Goal: Task Accomplishment & Management: Use online tool/utility

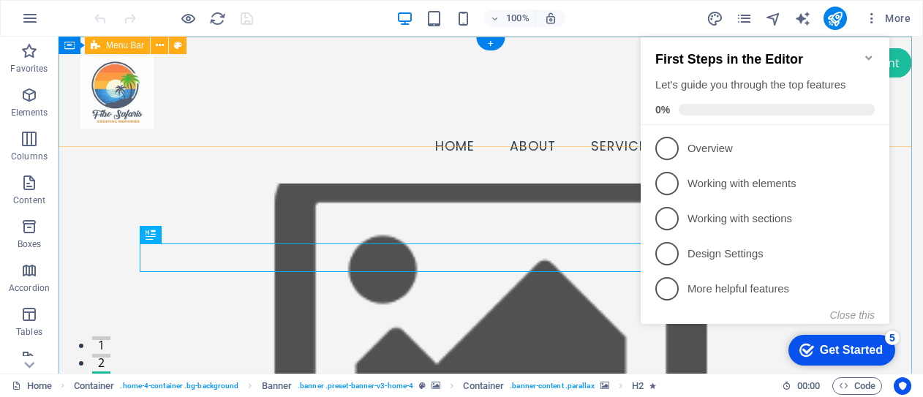
click at [385, 127] on div "Menu Home About Services Testimonials Contact" at bounding box center [491, 110] width 865 height 147
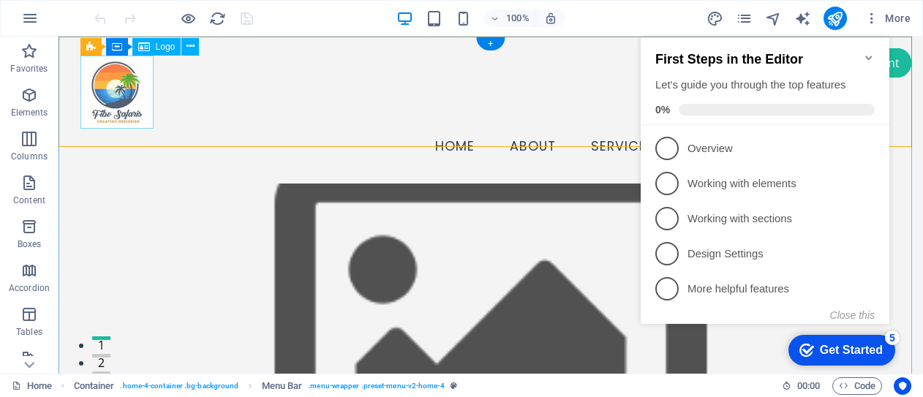
click at [139, 102] on div at bounding box center [490, 92] width 821 height 73
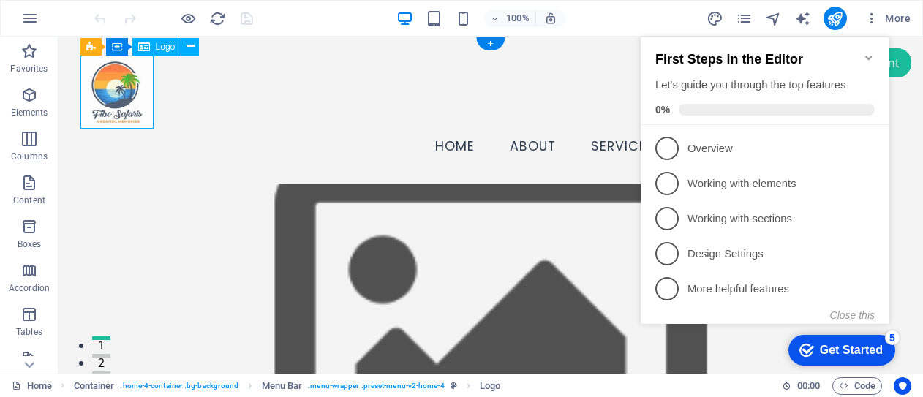
click at [127, 93] on div at bounding box center [490, 92] width 821 height 73
select select "px"
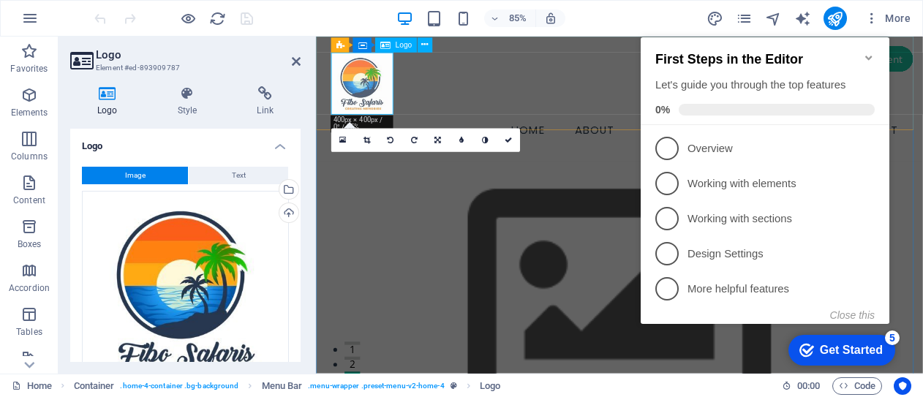
click at [403, 123] on div at bounding box center [673, 92] width 678 height 73
click at [399, 112] on div at bounding box center [673, 92] width 678 height 73
click at [402, 119] on div at bounding box center [673, 92] width 678 height 73
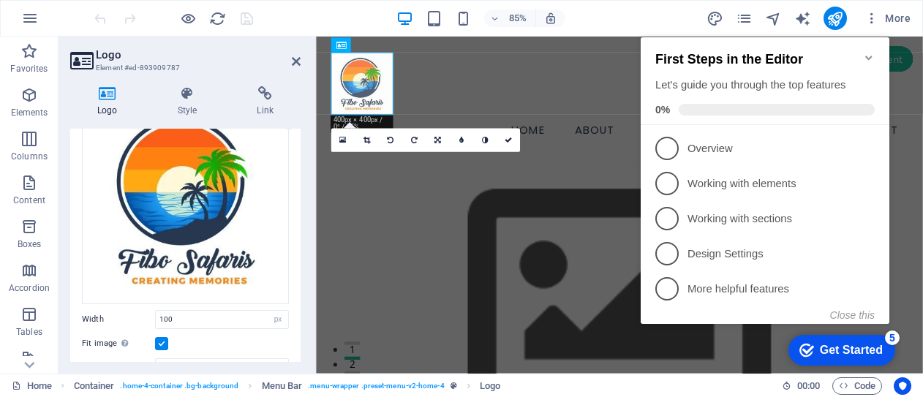
scroll to position [106, 0]
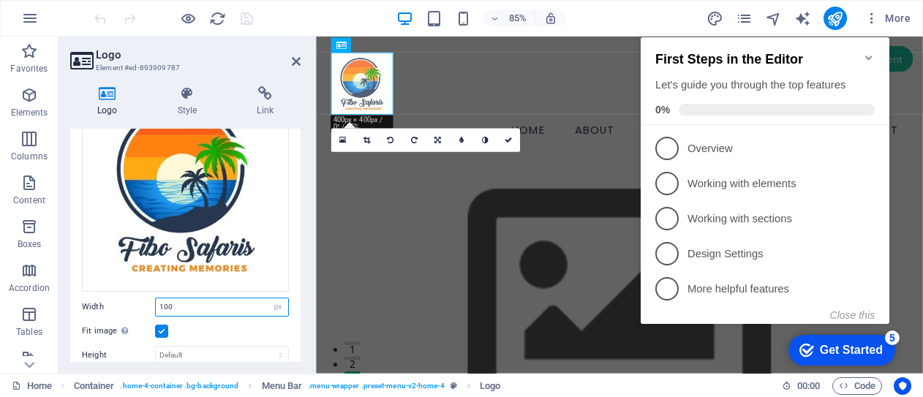
click at [173, 305] on input "100" at bounding box center [222, 307] width 132 height 18
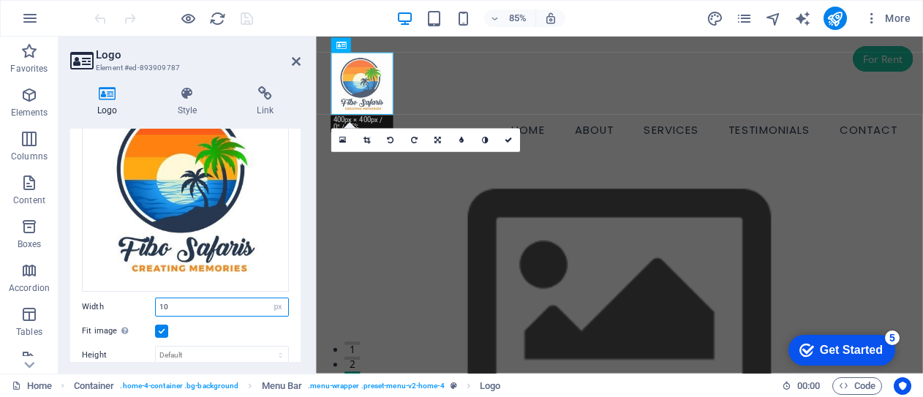
type input "1"
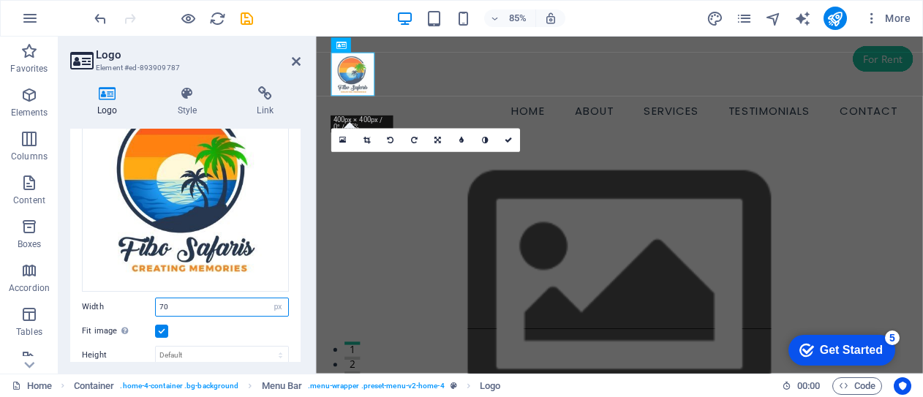
type input "7"
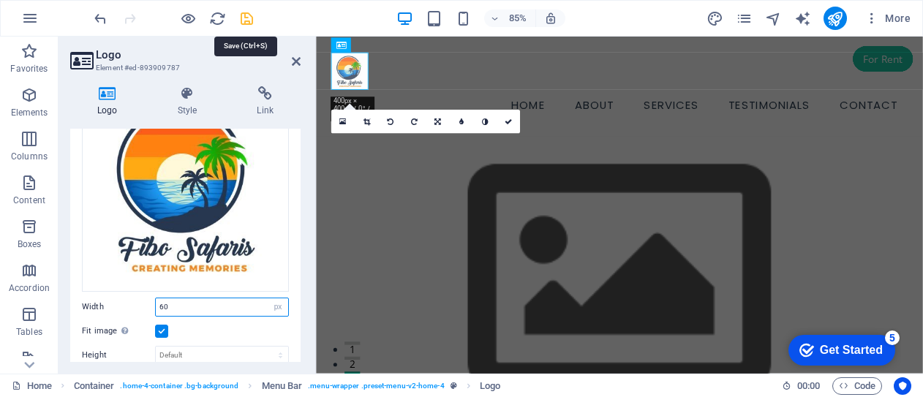
type input "60"
click at [247, 19] on icon "save" at bounding box center [246, 18] width 17 height 17
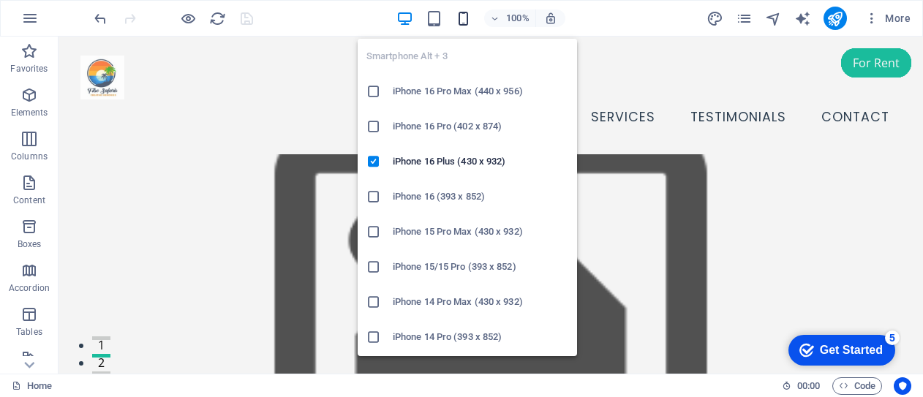
click at [465, 19] on icon "button" at bounding box center [463, 18] width 17 height 17
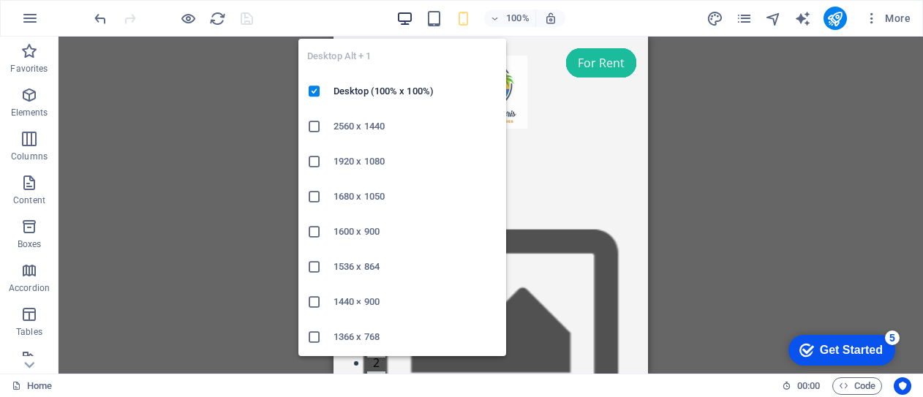
click at [405, 16] on icon "button" at bounding box center [404, 18] width 17 height 17
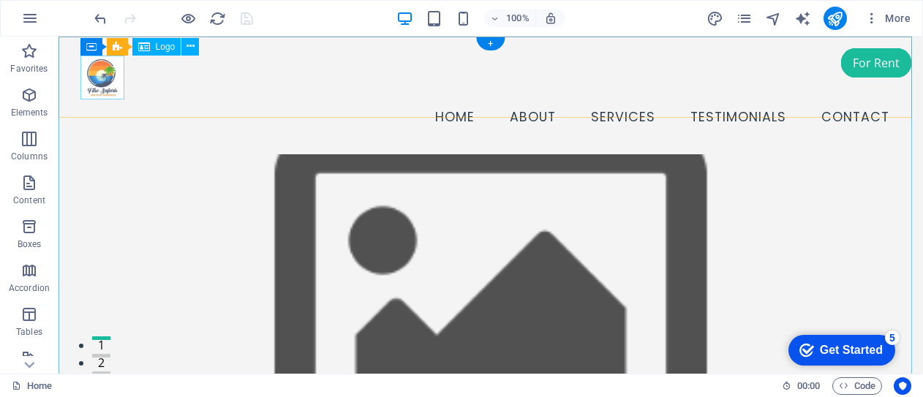
click at [109, 86] on div at bounding box center [490, 78] width 821 height 44
select select "px"
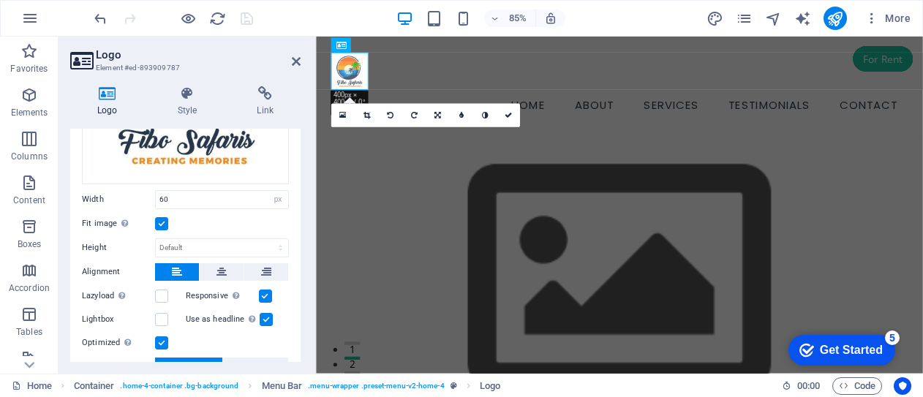
scroll to position [217, 0]
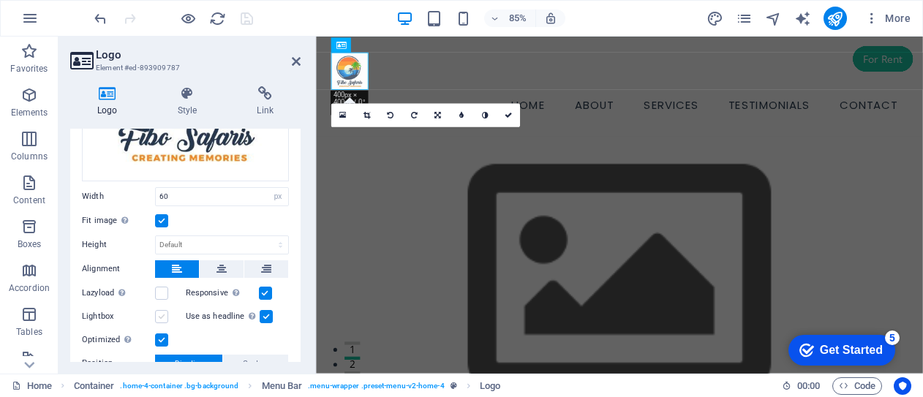
click at [161, 317] on label at bounding box center [161, 316] width 13 height 13
click at [0, 0] on input "Lightbox" at bounding box center [0, 0] width 0 height 0
click at [266, 315] on label at bounding box center [266, 316] width 13 height 13
click at [0, 0] on input "Use as headline The image will be wrapped in an H1 headline tag. Useful for giv…" at bounding box center [0, 0] width 0 height 0
drag, startPoint x: 301, startPoint y: 300, endPoint x: 303, endPoint y: 311, distance: 11.2
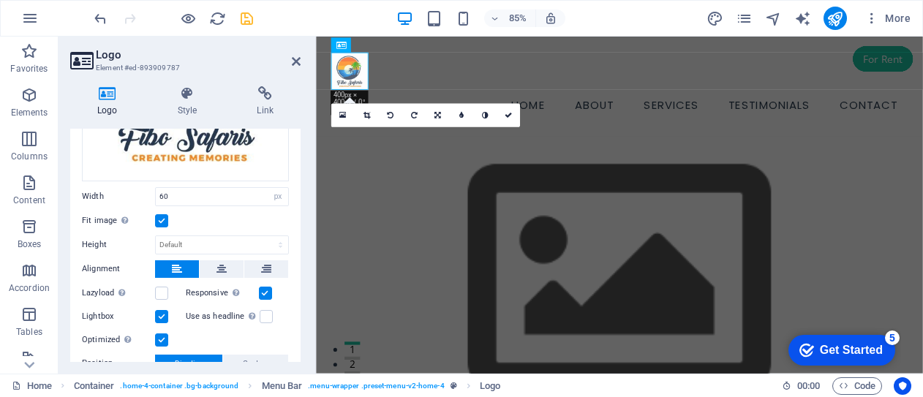
click at [303, 311] on div "Logo Style Link Logo Image Text Drag files here, click to choose files or selec…" at bounding box center [186, 224] width 254 height 299
drag, startPoint x: 297, startPoint y: 313, endPoint x: 299, endPoint y: 328, distance: 15.5
click at [299, 328] on div "Logo Image Text Drag files here, click to choose files or select files from Fil…" at bounding box center [185, 245] width 230 height 233
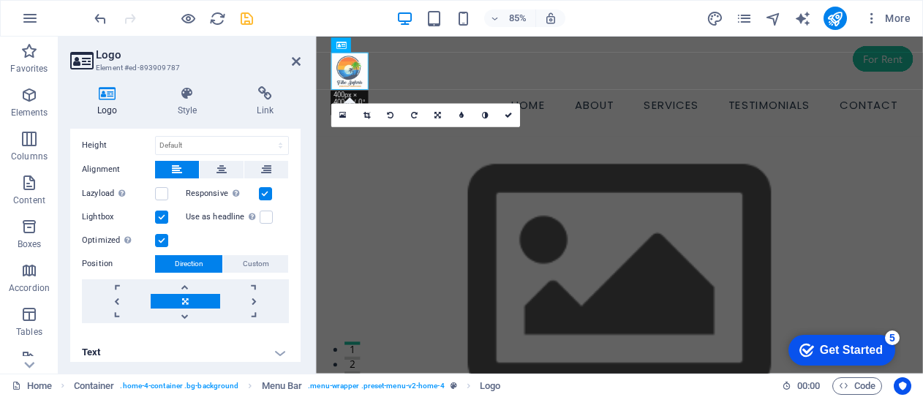
scroll to position [320, 0]
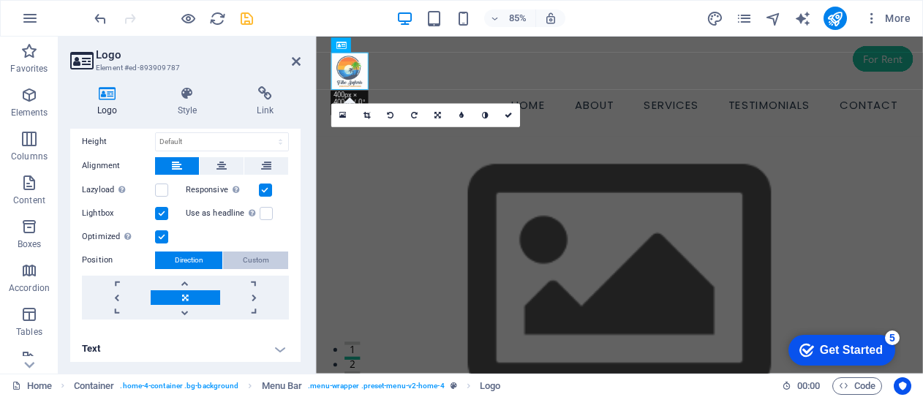
click at [259, 255] on span "Custom" at bounding box center [256, 261] width 26 height 18
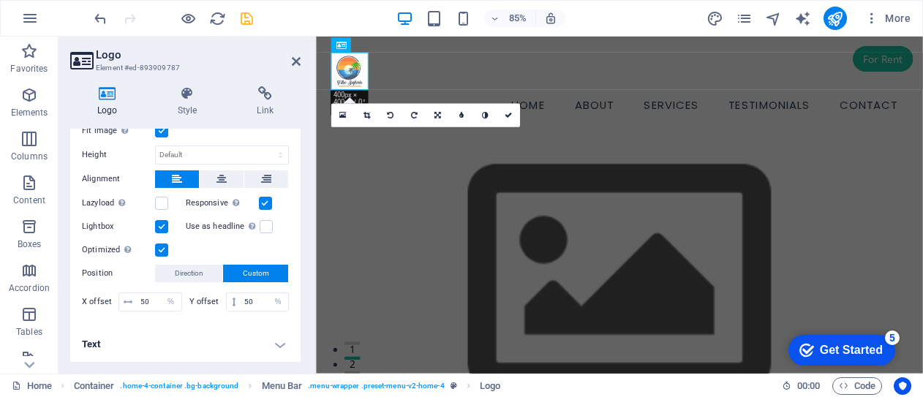
scroll to position [301, 0]
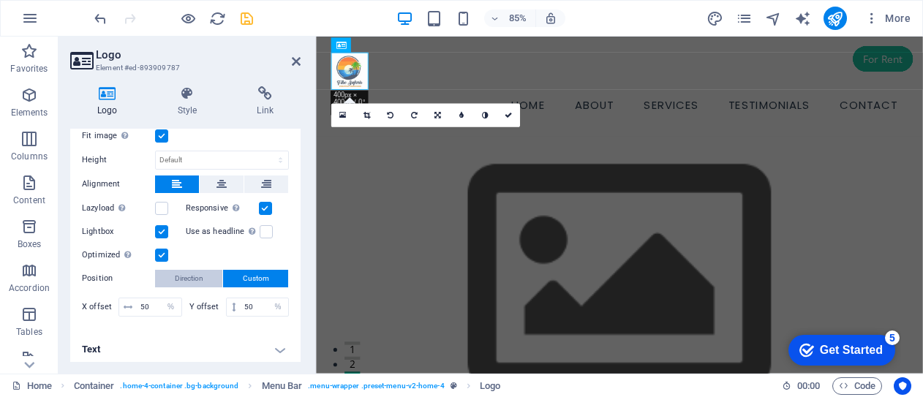
click at [179, 274] on span "Direction" at bounding box center [189, 279] width 29 height 18
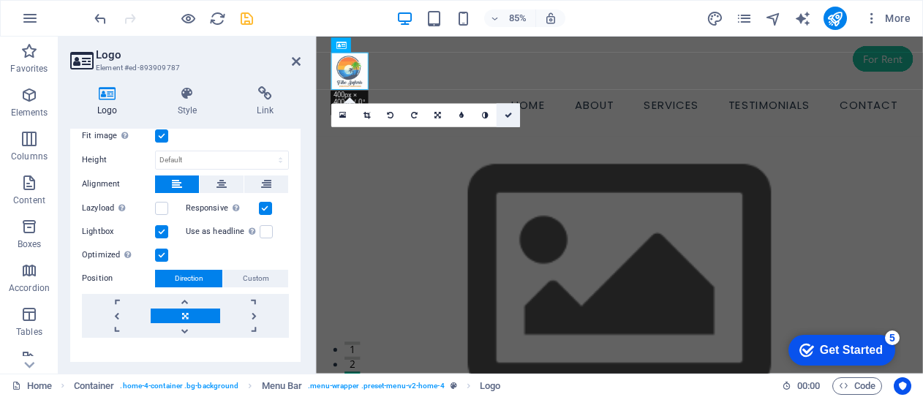
click at [513, 114] on link at bounding box center [508, 114] width 23 height 23
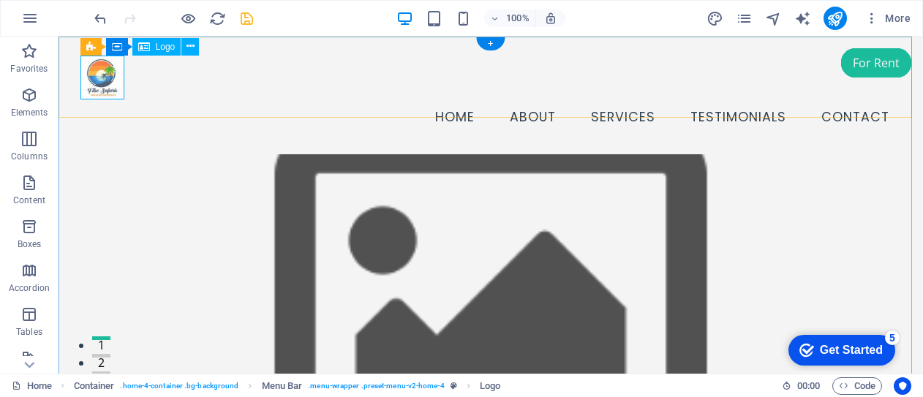
click at [105, 80] on div at bounding box center [490, 78] width 821 height 44
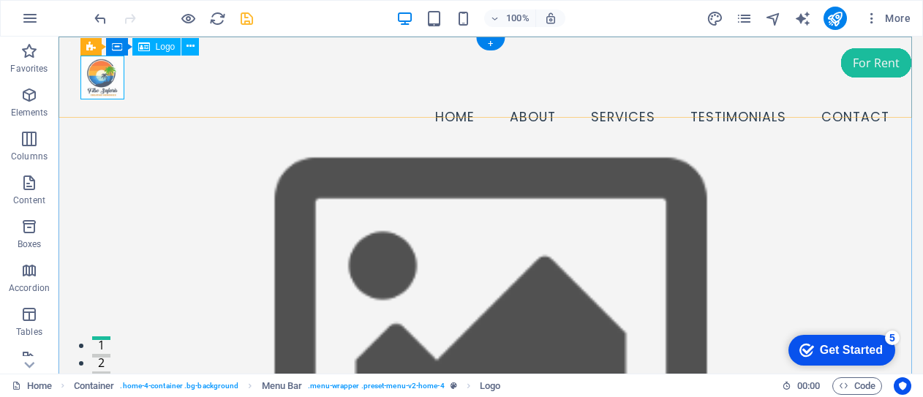
select select "px"
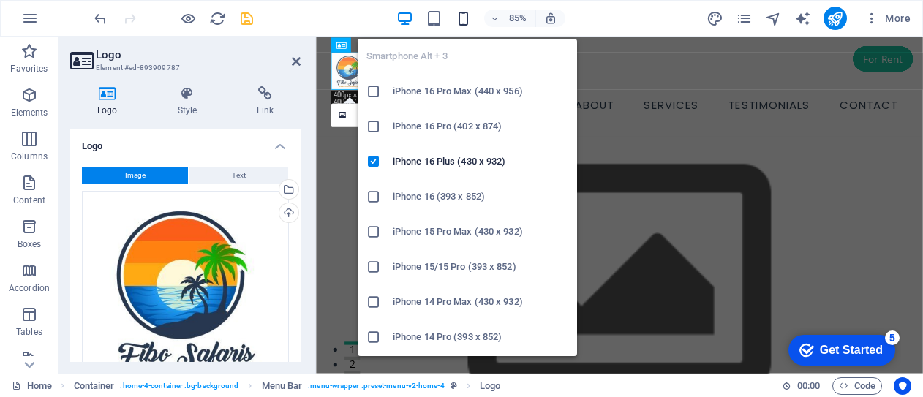
click at [464, 16] on icon "button" at bounding box center [463, 18] width 17 height 17
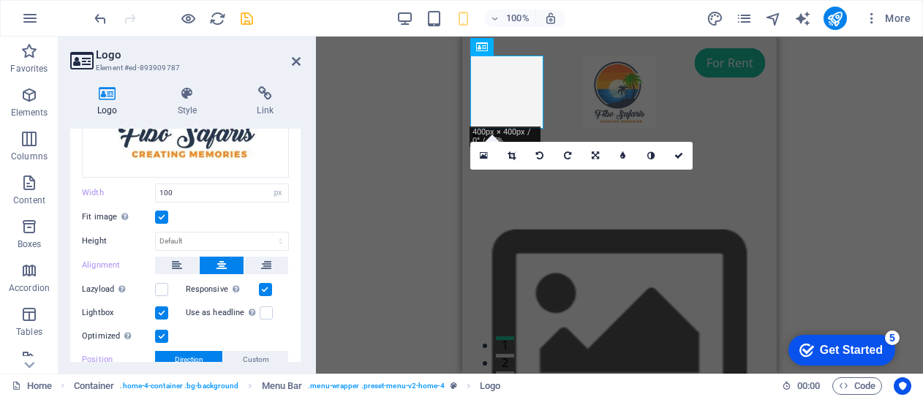
scroll to position [269, 0]
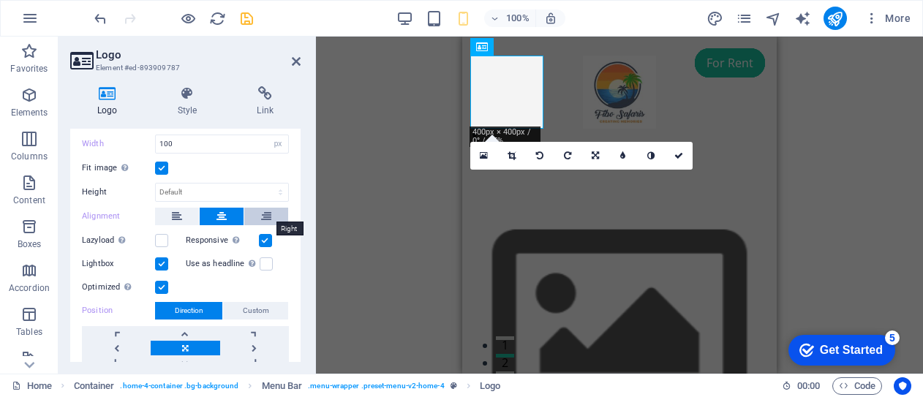
click at [265, 214] on icon at bounding box center [266, 217] width 10 height 18
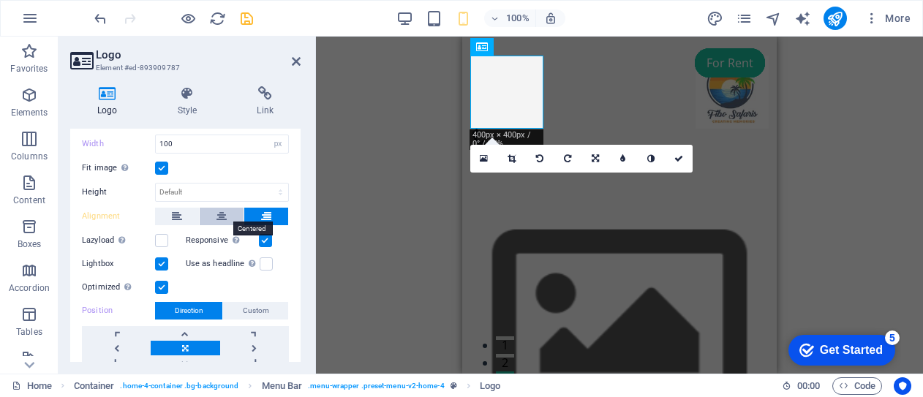
click at [224, 214] on icon at bounding box center [222, 217] width 10 height 18
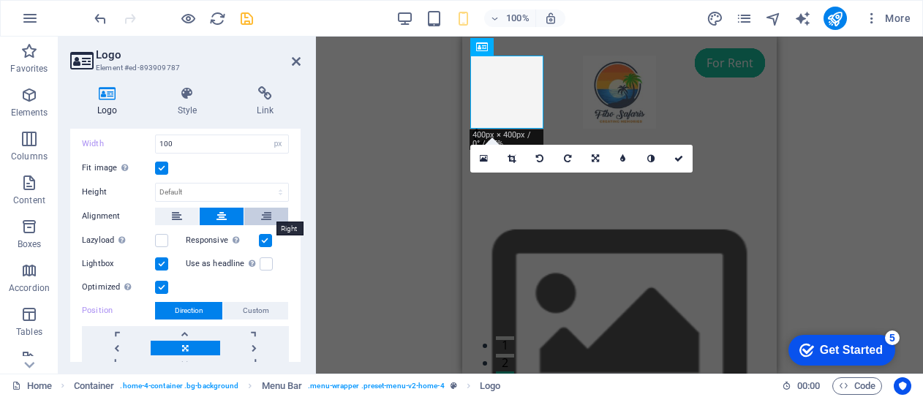
click at [266, 213] on icon at bounding box center [266, 217] width 10 height 18
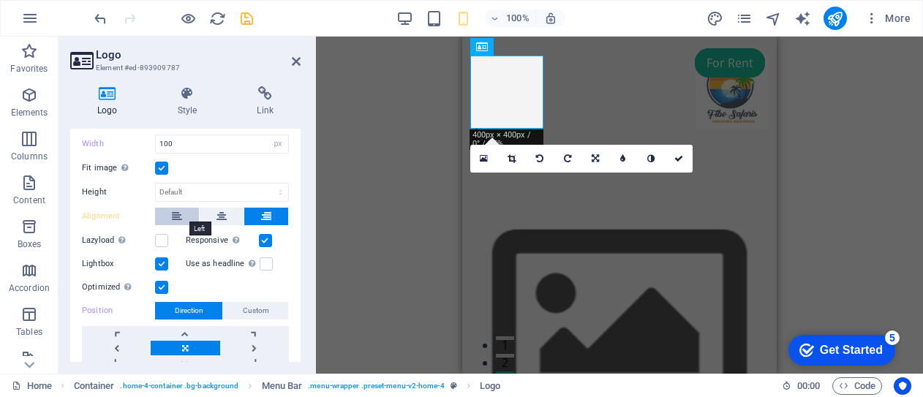
click at [176, 214] on icon at bounding box center [177, 217] width 10 height 18
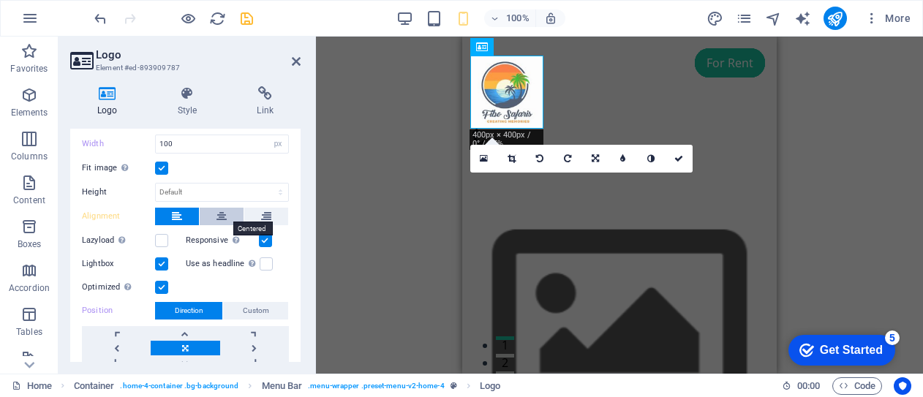
click at [222, 211] on icon at bounding box center [222, 217] width 10 height 18
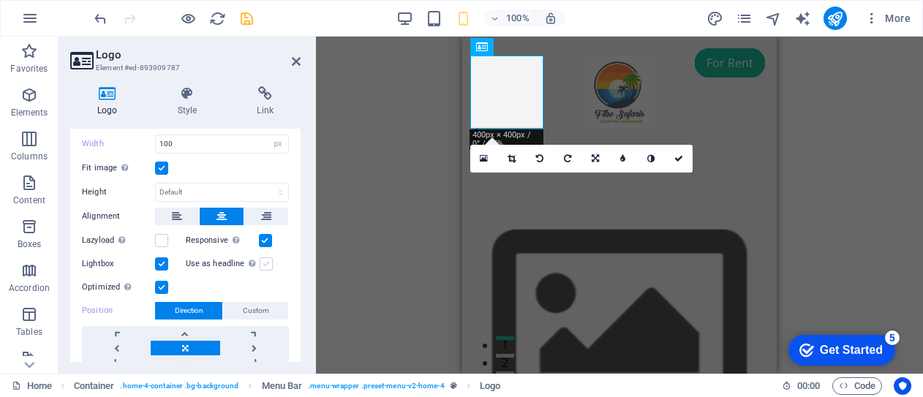
click at [265, 259] on label at bounding box center [266, 263] width 13 height 13
click at [0, 0] on input "Use as headline The image will be wrapped in an H1 headline tag. Useful for giv…" at bounding box center [0, 0] width 0 height 0
click at [265, 259] on label at bounding box center [266, 263] width 13 height 13
click at [0, 0] on input "Use as headline The image will be wrapped in an H1 headline tag. Useful for giv…" at bounding box center [0, 0] width 0 height 0
drag, startPoint x: 296, startPoint y: 312, endPoint x: 304, endPoint y: 279, distance: 34.6
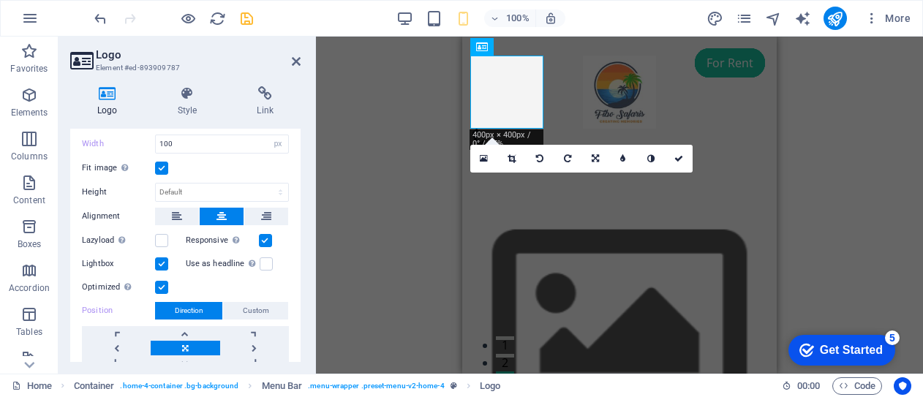
click at [304, 279] on div "Logo Style Link Logo Image Text Drag files here, click to choose files or selec…" at bounding box center [186, 224] width 254 height 299
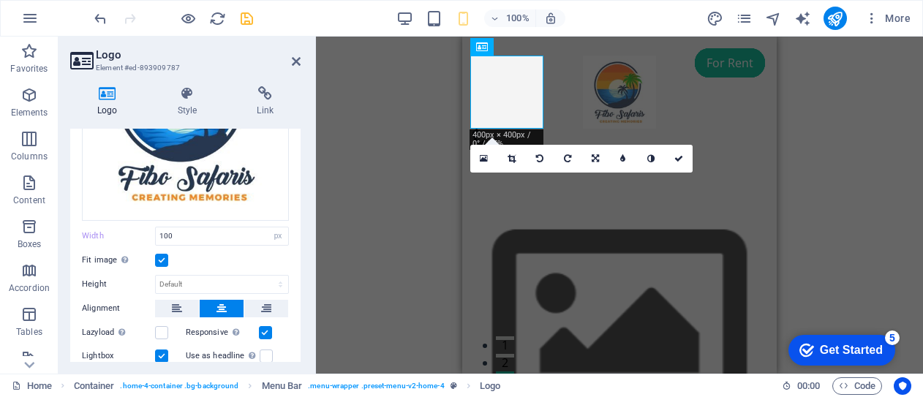
scroll to position [148, 0]
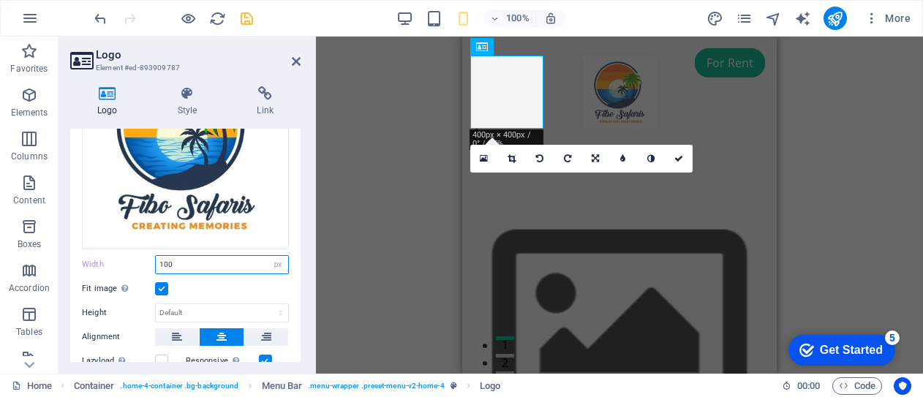
click at [165, 260] on input "100" at bounding box center [222, 265] width 132 height 18
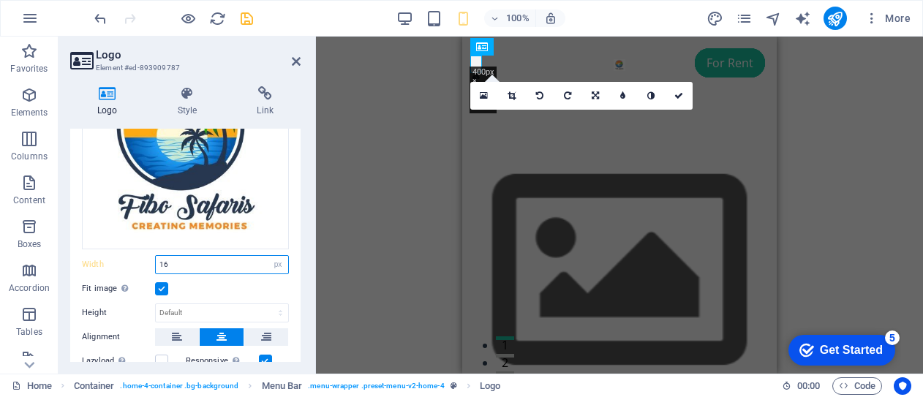
type input "1"
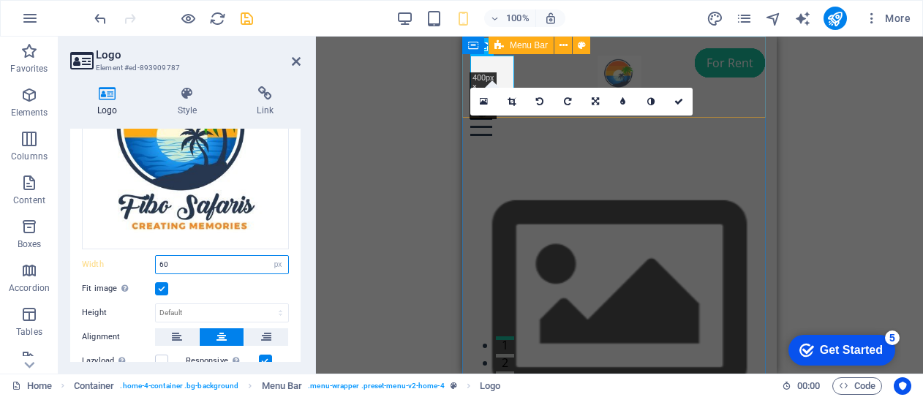
type input "60"
click at [640, 56] on div "Menu Home About Services Testimonials Contact" at bounding box center [619, 96] width 315 height 118
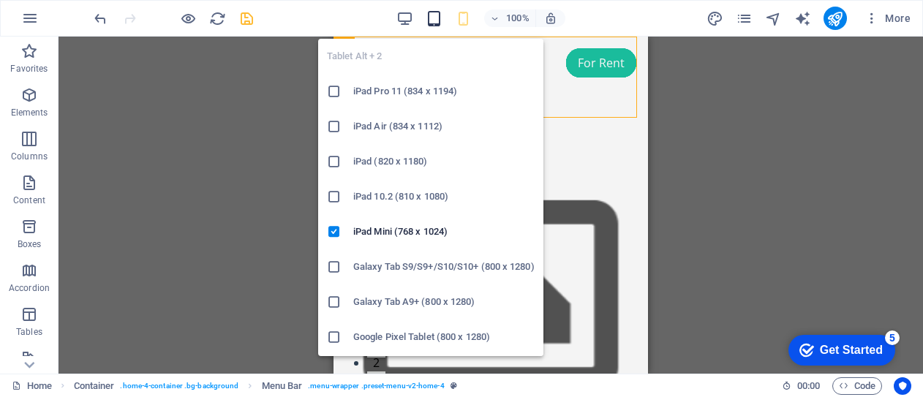
click at [436, 23] on icon "button" at bounding box center [434, 18] width 17 height 17
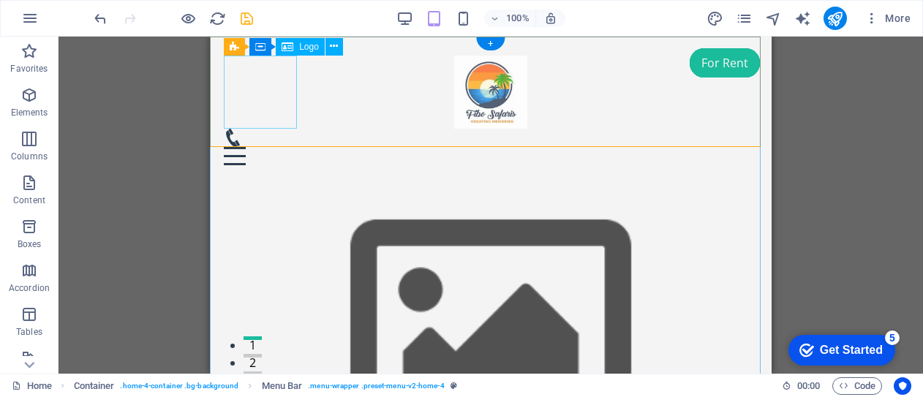
click at [266, 92] on div at bounding box center [491, 92] width 534 height 73
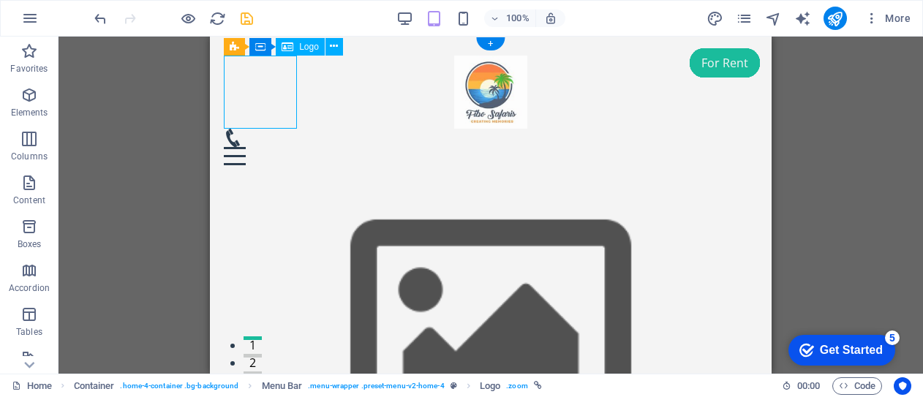
click at [266, 92] on div at bounding box center [491, 92] width 534 height 73
select select "px"
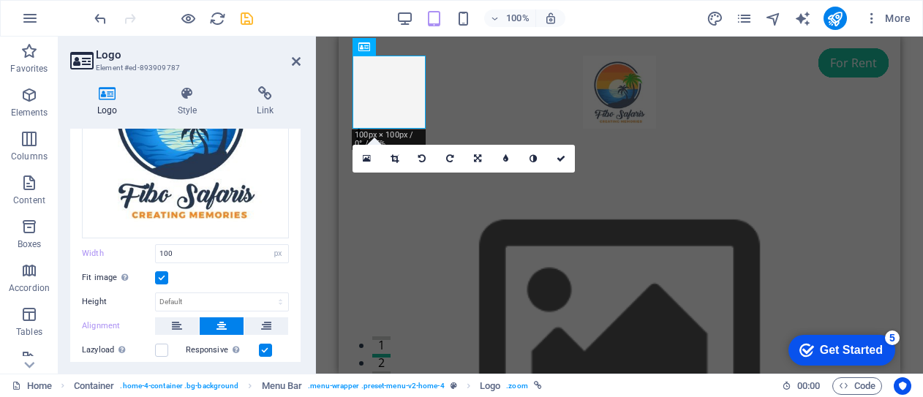
scroll to position [164, 0]
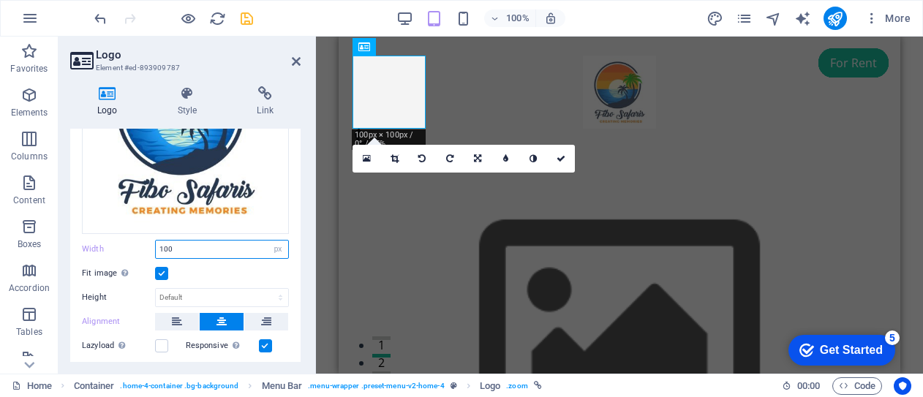
click at [165, 245] on input "100" at bounding box center [222, 250] width 132 height 18
click at [167, 246] on input "100" at bounding box center [222, 250] width 132 height 18
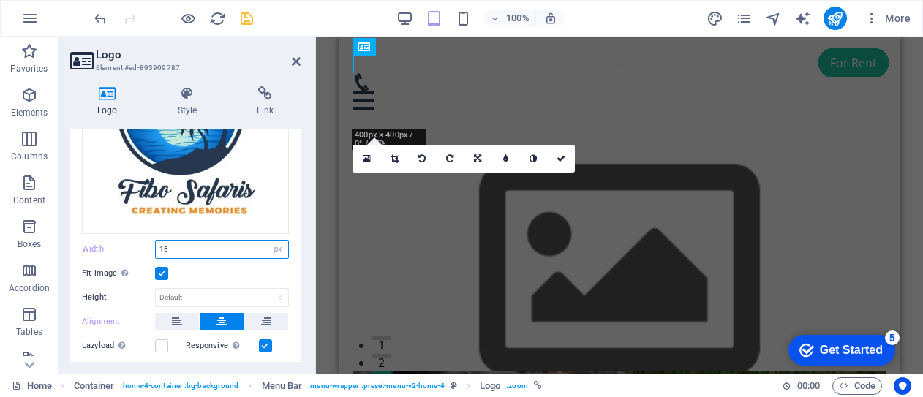
type input "1"
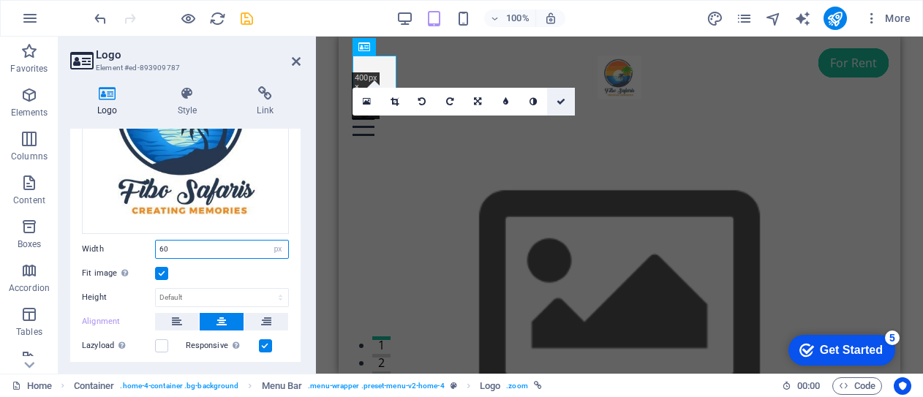
type input "60"
click at [563, 101] on icon at bounding box center [561, 101] width 9 height 9
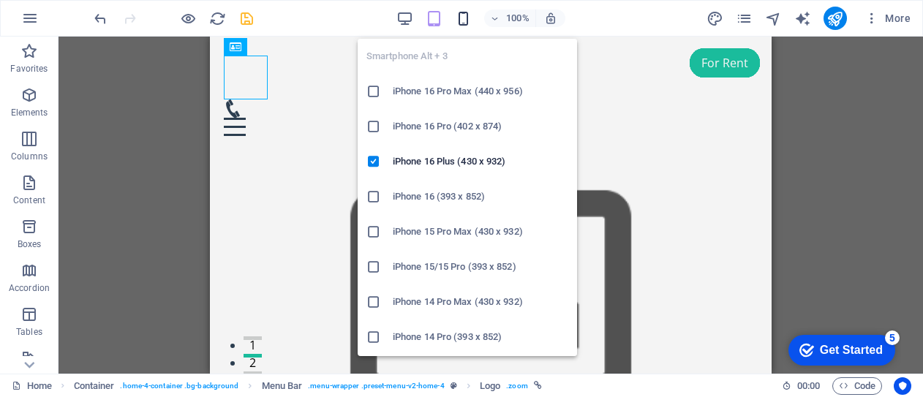
click at [464, 15] on icon "button" at bounding box center [463, 18] width 17 height 17
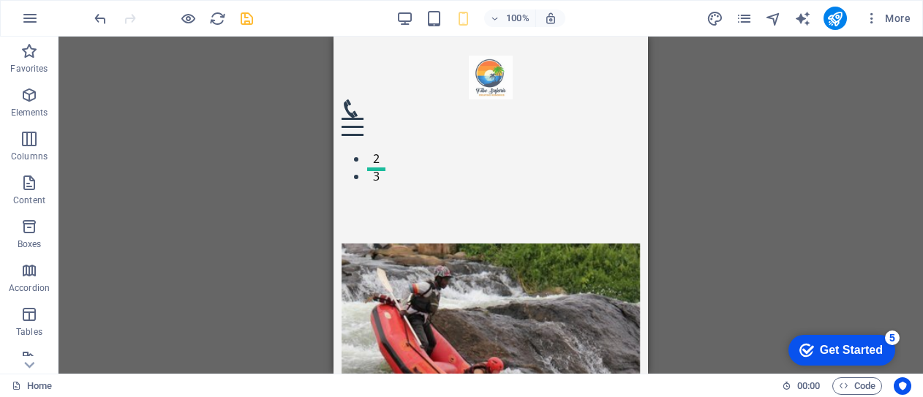
scroll to position [189, 0]
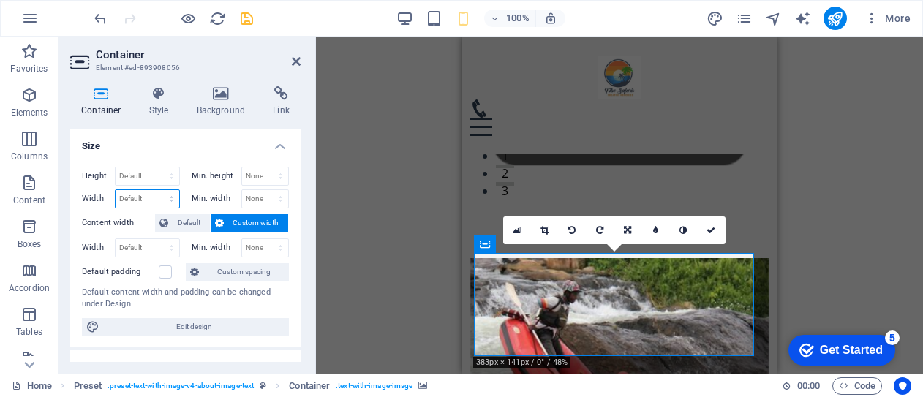
click at [170, 195] on select "Default px rem % em vh vw" at bounding box center [148, 199] width 64 height 18
click at [222, 100] on icon at bounding box center [221, 93] width 71 height 15
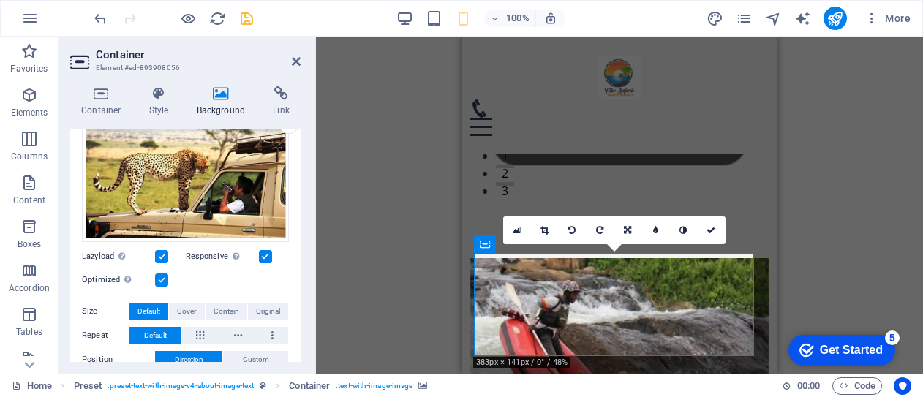
scroll to position [158, 0]
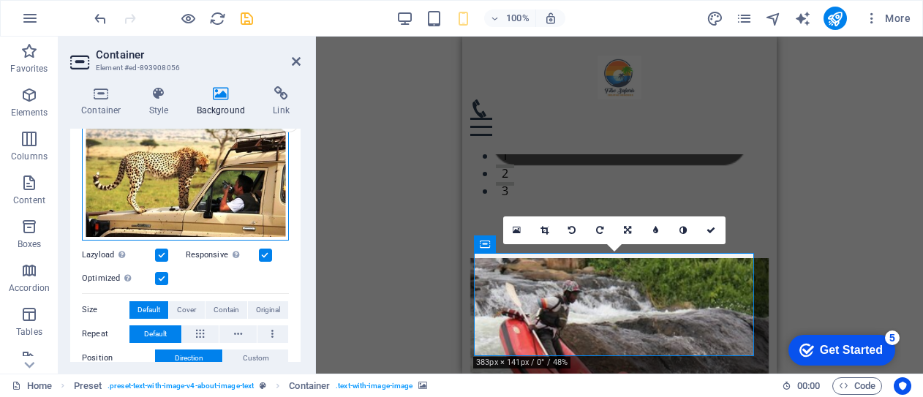
click at [206, 178] on div "Drag files here, click to choose files or select files from Files or our free s…" at bounding box center [185, 170] width 207 height 140
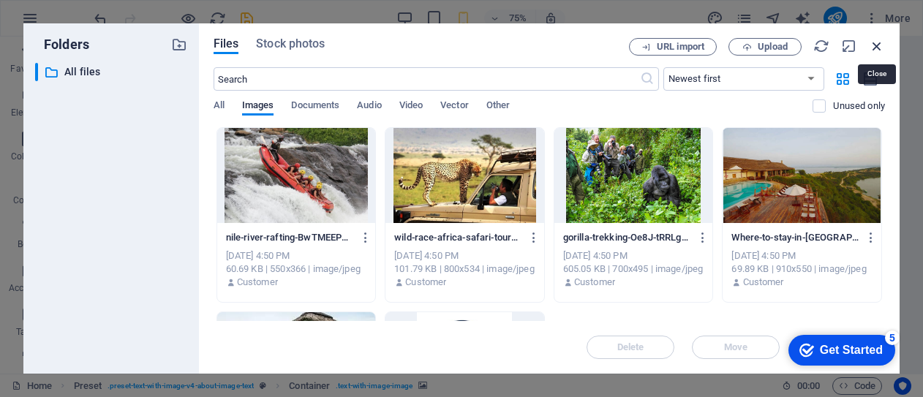
click at [876, 48] on icon "button" at bounding box center [877, 46] width 16 height 16
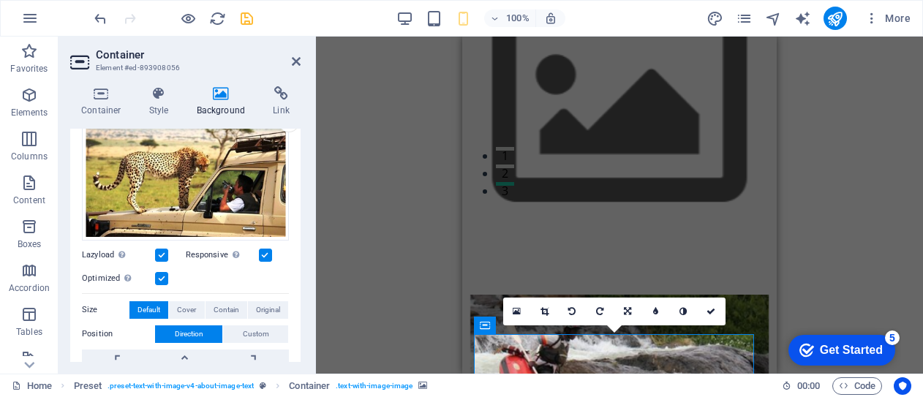
drag, startPoint x: 293, startPoint y: 264, endPoint x: 297, endPoint y: 280, distance: 16.5
click at [297, 280] on div "None Color / Gradient Element Stretch background to full-width Color overlay Pl…" at bounding box center [185, 265] width 230 height 537
drag, startPoint x: 294, startPoint y: 277, endPoint x: 301, endPoint y: 283, distance: 9.4
click at [301, 283] on div "Container Style Background Link Size Height Default px rem % vh vw Min. height …" at bounding box center [186, 224] width 254 height 299
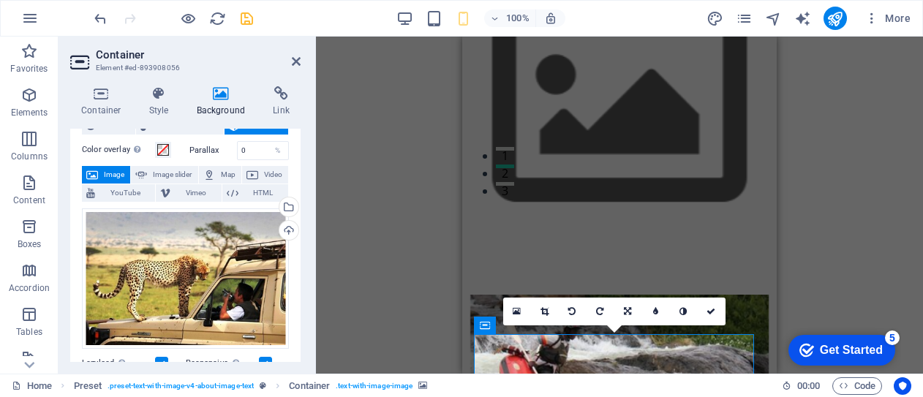
scroll to position [48, 0]
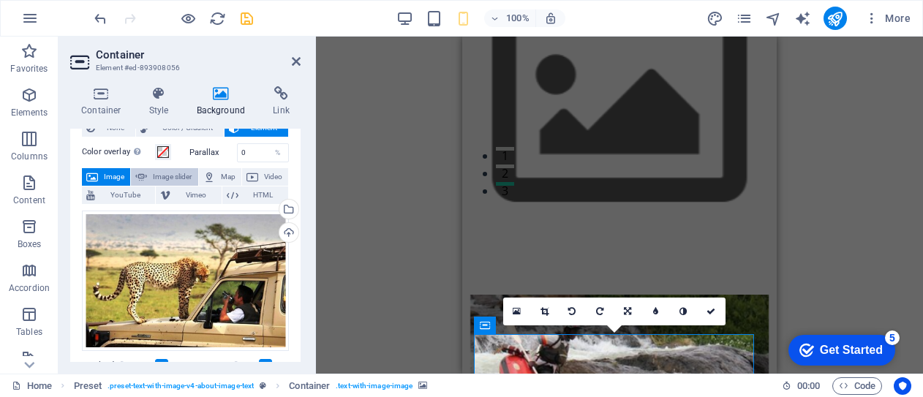
click at [168, 175] on span "Image slider" at bounding box center [172, 177] width 42 height 18
select select "ms"
select select "s"
select select "progressive"
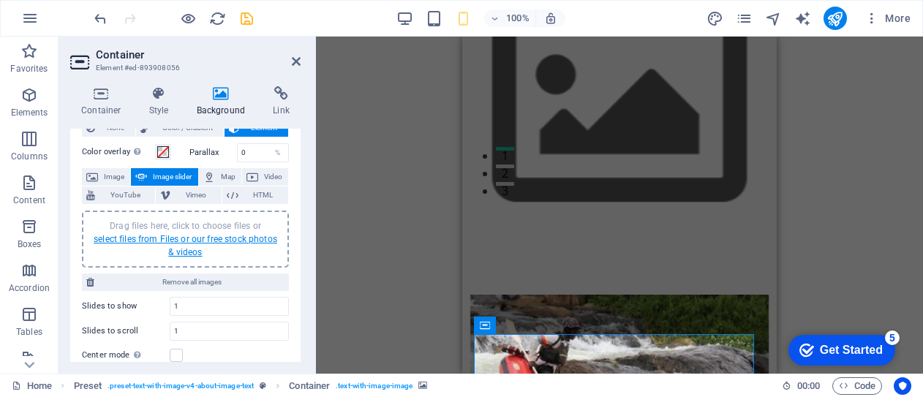
click at [157, 238] on link "select files from Files or our free stock photos & videos" at bounding box center [186, 245] width 184 height 23
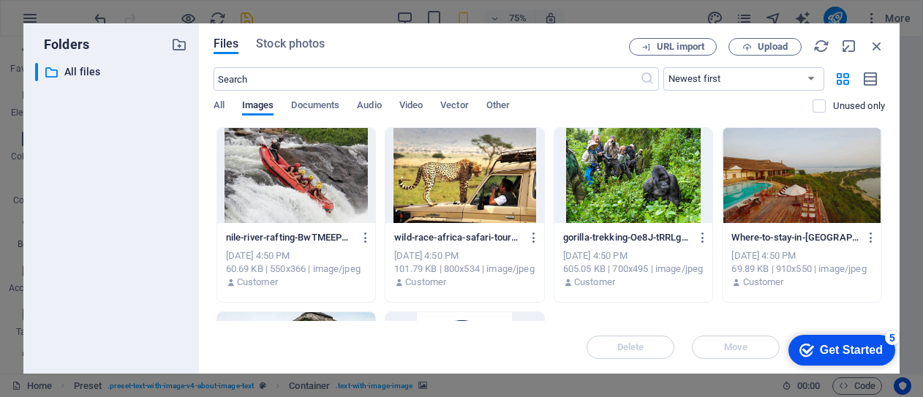
click at [460, 176] on div at bounding box center [464, 175] width 159 height 95
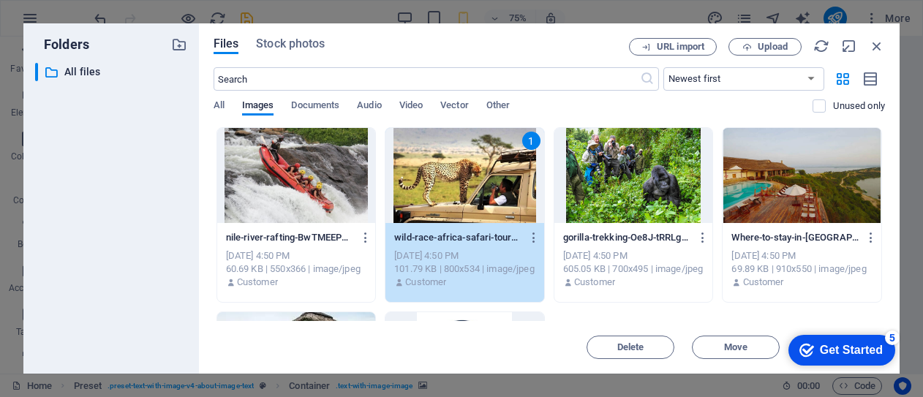
click at [771, 178] on div at bounding box center [802, 175] width 159 height 95
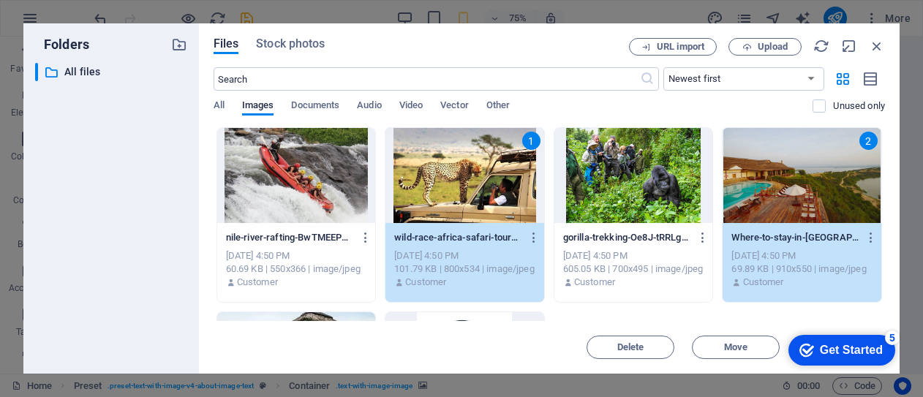
drag, startPoint x: 885, startPoint y: 224, endPoint x: 889, endPoint y: 247, distance: 23.8
click at [889, 247] on div "Files Stock photos URL import Upload ​ Newest first Oldest first Name (A-Z) Nam…" at bounding box center [549, 198] width 701 height 350
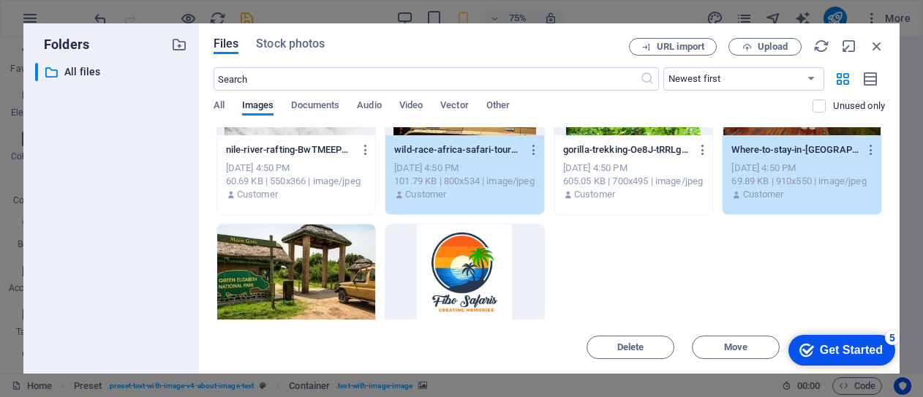
scroll to position [92, 0]
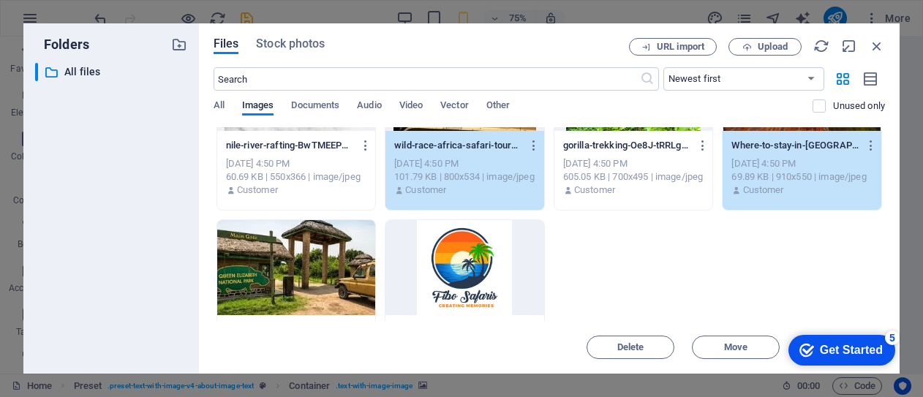
click at [323, 266] on div at bounding box center [296, 267] width 159 height 95
click at [737, 343] on span "Move" at bounding box center [735, 347] width 23 height 9
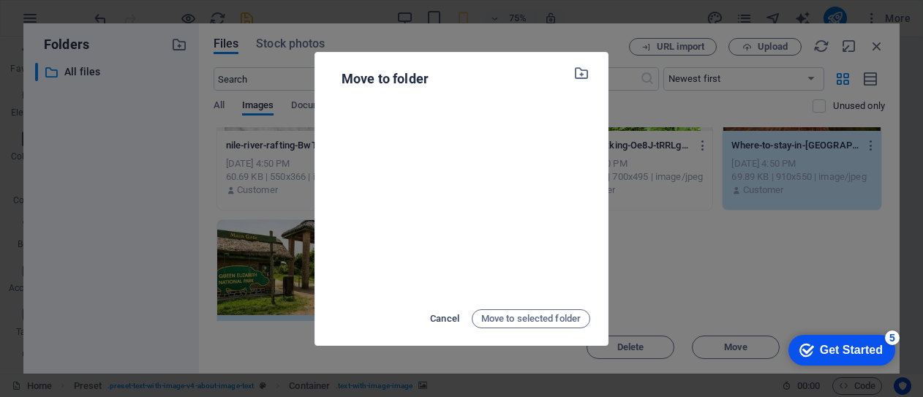
click at [442, 320] on span "Cancel" at bounding box center [444, 319] width 29 height 18
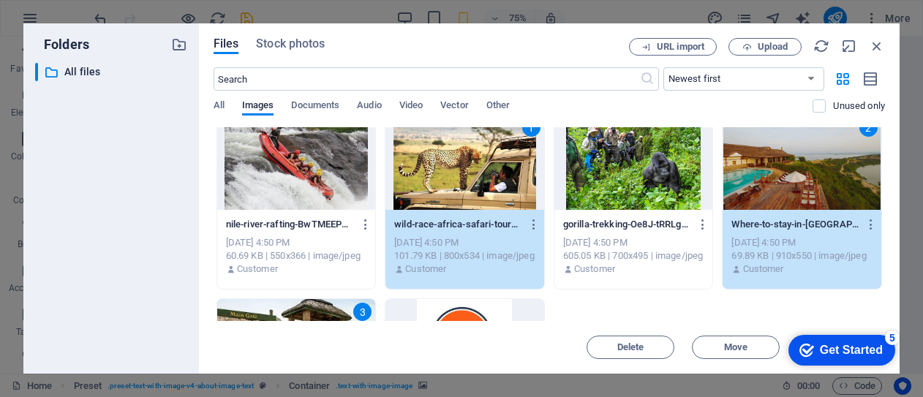
scroll to position [0, 0]
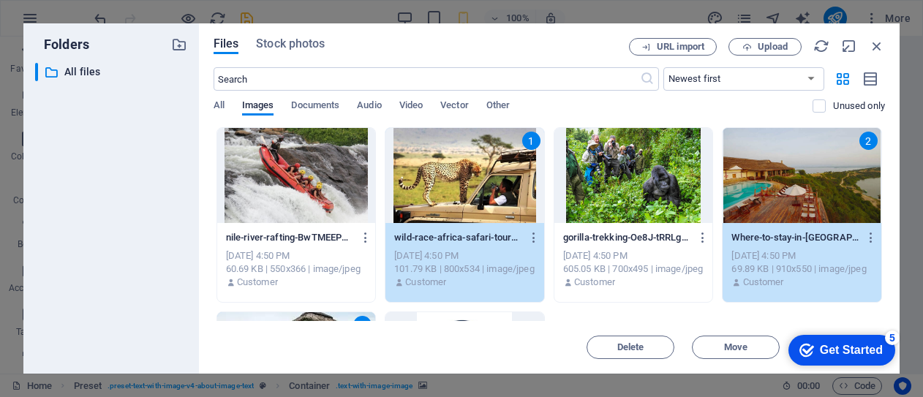
click at [796, 184] on div "2" at bounding box center [802, 175] width 159 height 95
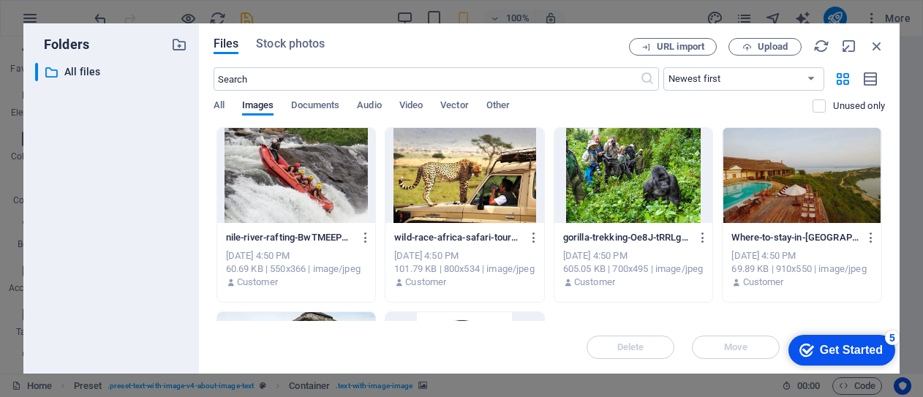
click at [796, 184] on div at bounding box center [802, 175] width 159 height 95
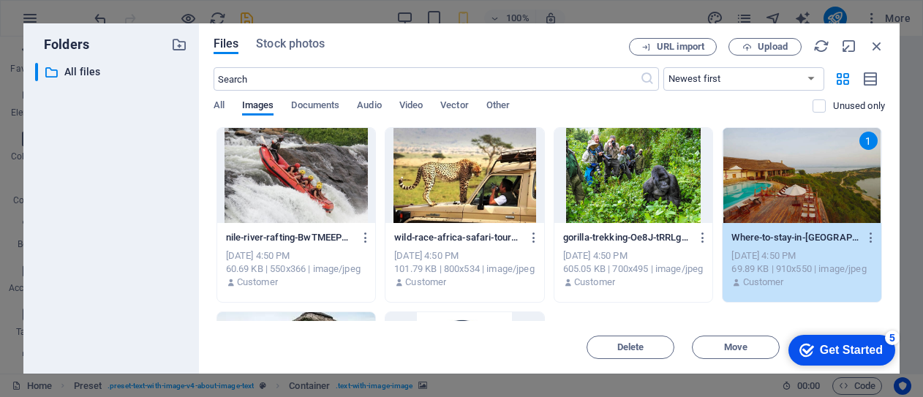
click at [503, 185] on div at bounding box center [464, 175] width 159 height 95
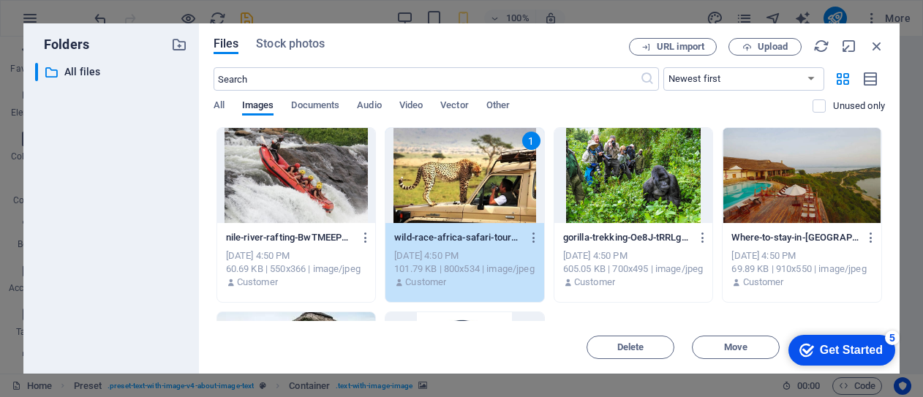
click at [354, 312] on div at bounding box center [296, 359] width 159 height 95
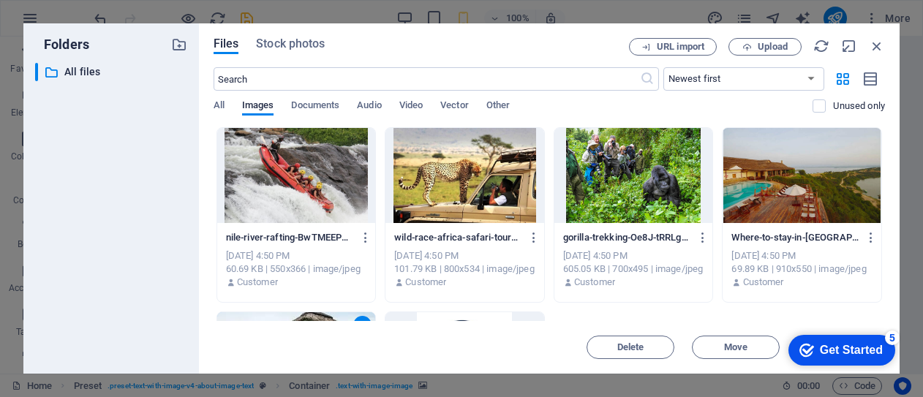
click at [468, 192] on div at bounding box center [464, 175] width 159 height 95
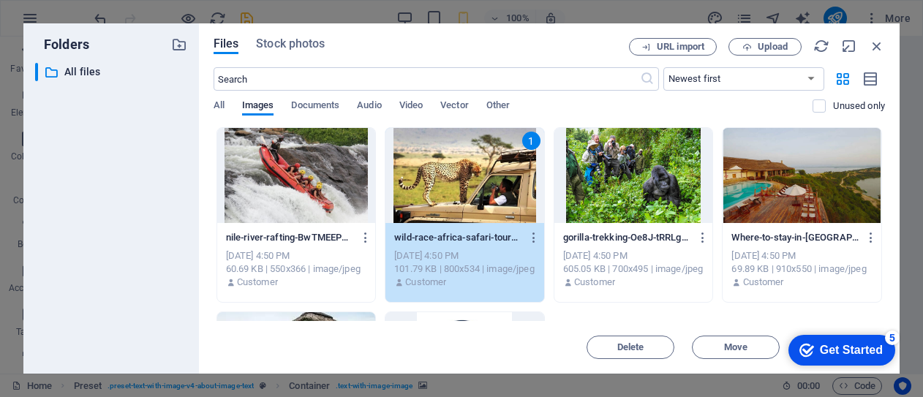
click at [774, 177] on div at bounding box center [802, 175] width 159 height 95
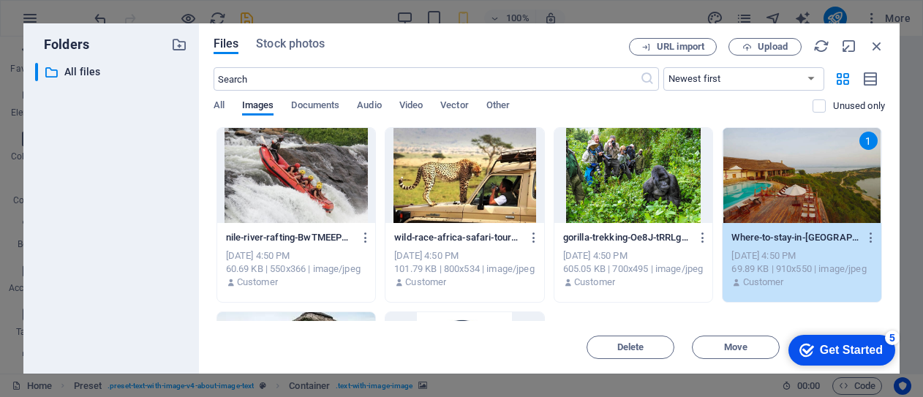
click at [492, 185] on div at bounding box center [464, 175] width 159 height 95
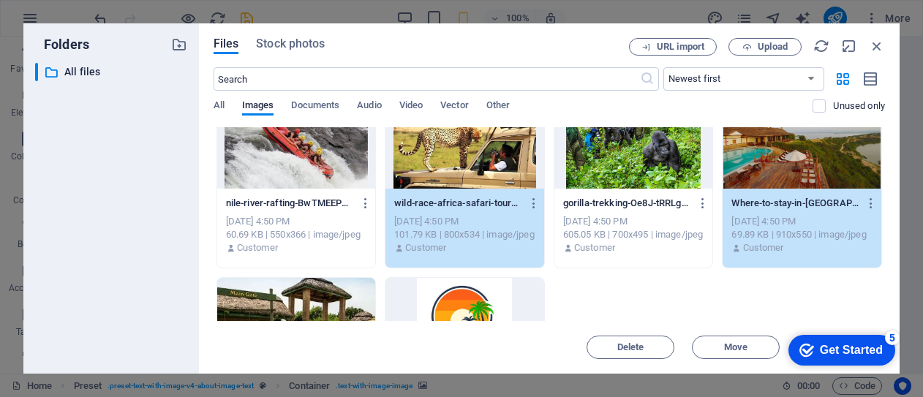
scroll to position [36, 0]
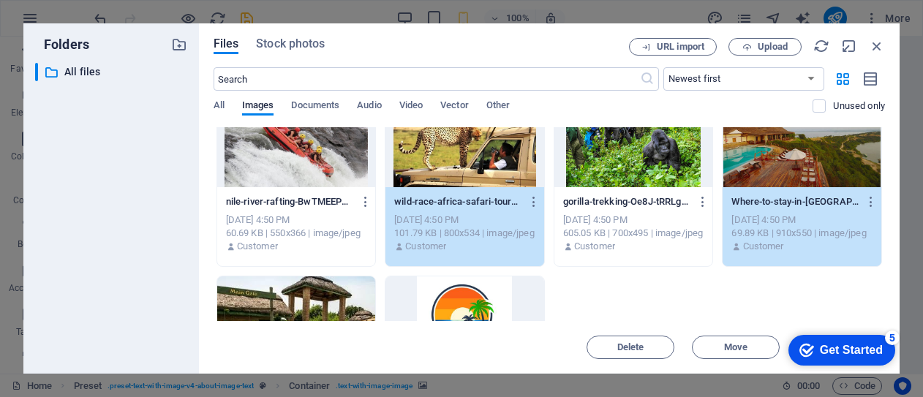
click at [328, 292] on div at bounding box center [296, 323] width 159 height 95
select select "ms"
select select "s"
select select "progressive"
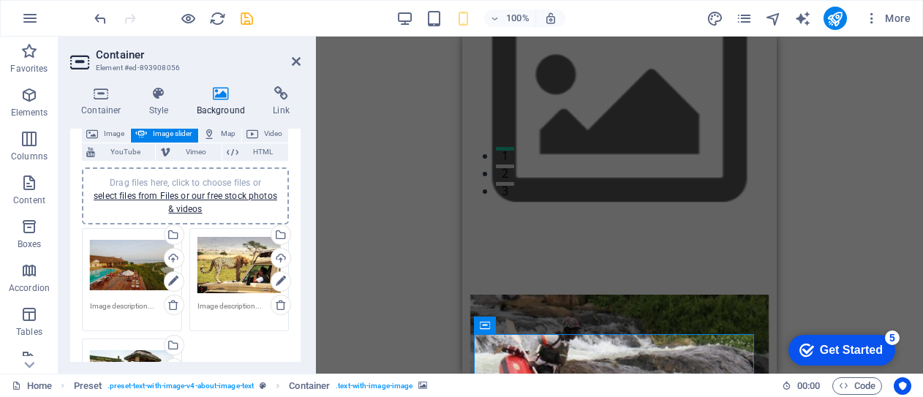
scroll to position [108, 0]
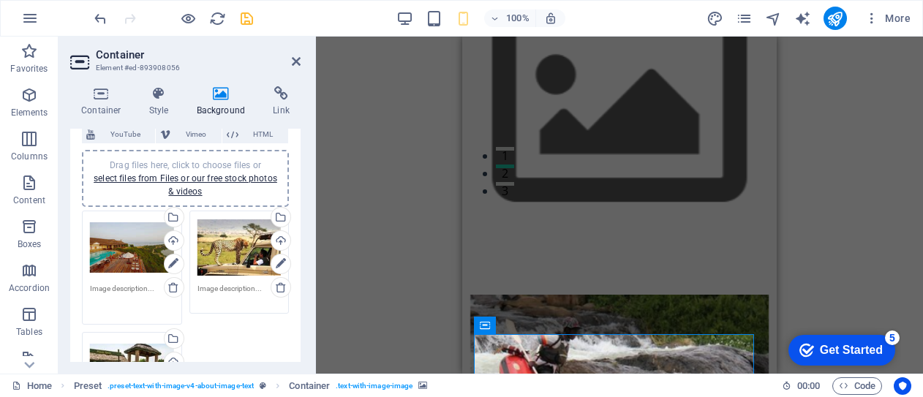
click at [139, 287] on textarea at bounding box center [132, 299] width 84 height 33
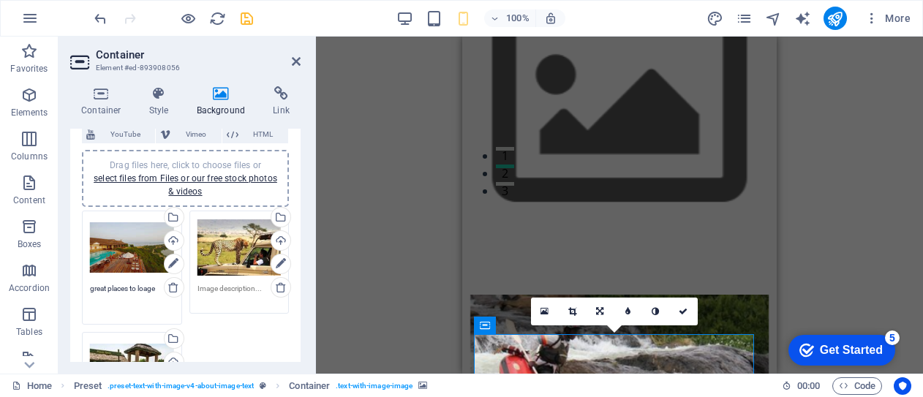
click at [0, 0] on span "lodge" at bounding box center [0, 0] width 0 height 0
click at [94, 288] on textarea "great places to lodge" at bounding box center [132, 299] width 84 height 33
type textarea "Great places to lodge"
click at [209, 285] on textarea at bounding box center [239, 299] width 84 height 33
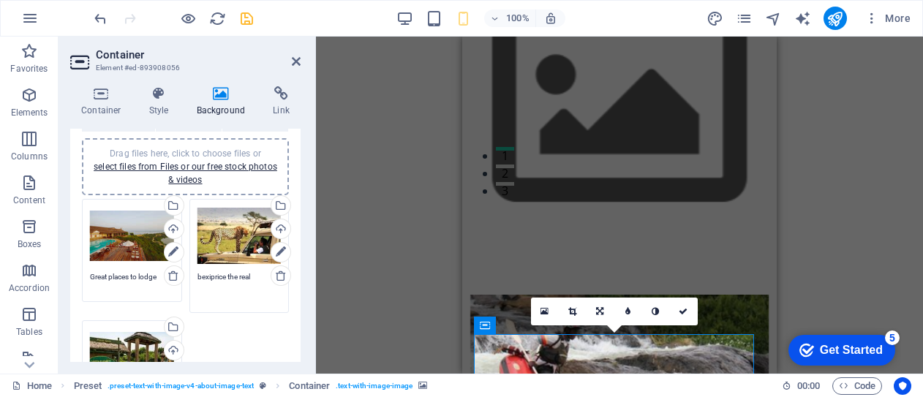
scroll to position [133, 0]
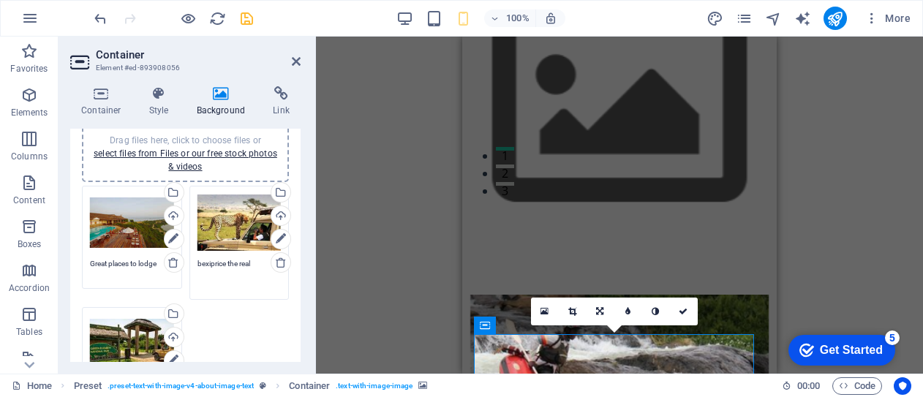
click at [199, 263] on textarea "bexiprice the real" at bounding box center [239, 274] width 84 height 33
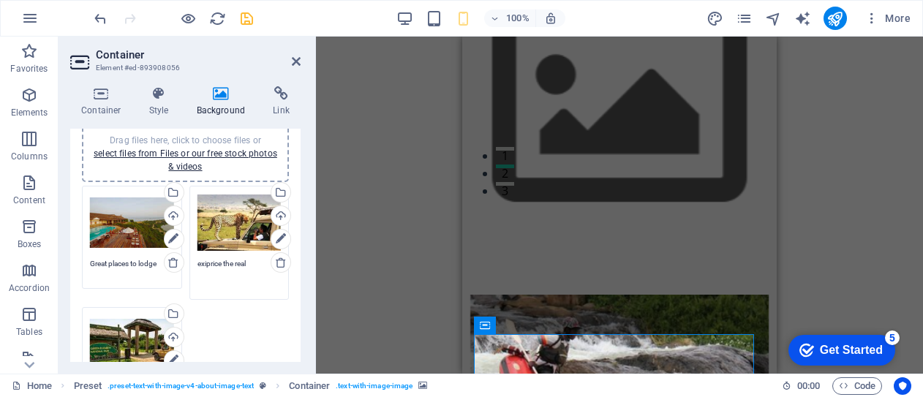
click at [0, 0] on span "experience" at bounding box center [0, 0] width 0 height 0
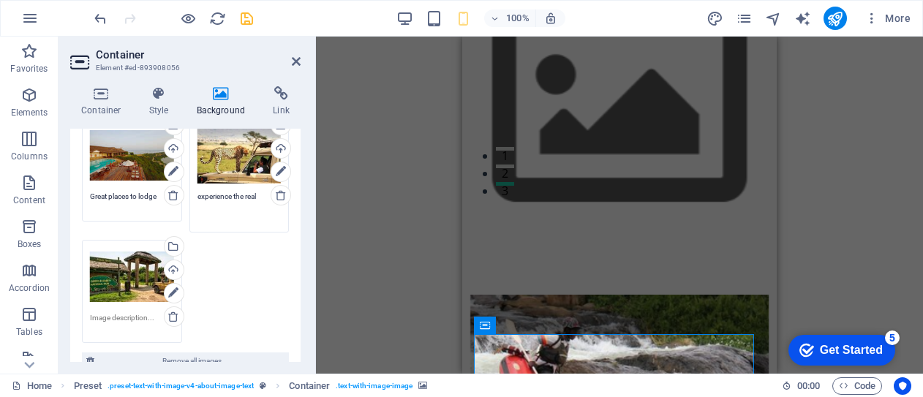
scroll to position [210, 0]
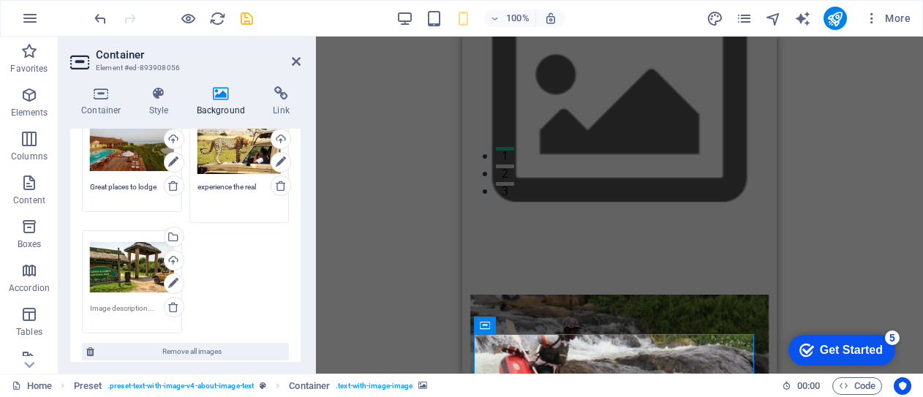
type textarea "experience the real"
click at [128, 307] on textarea at bounding box center [132, 314] width 84 height 22
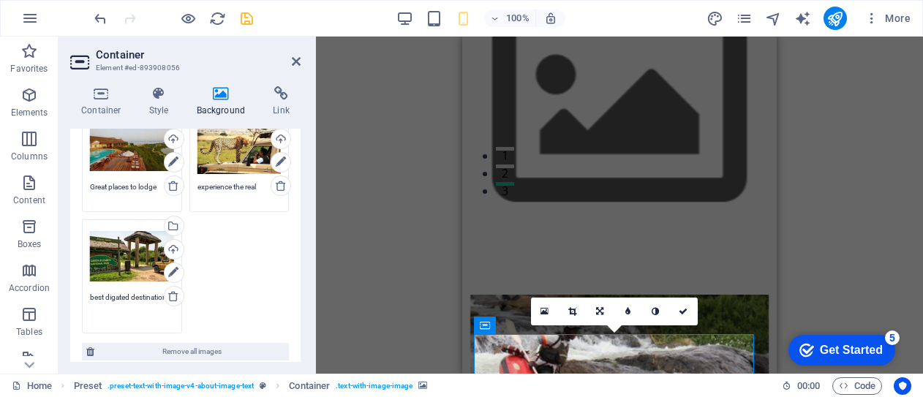
click at [116, 299] on textarea "best digated destinations" at bounding box center [132, 308] width 84 height 33
click at [94, 298] on textarea "best dignated destinations" at bounding box center [132, 308] width 84 height 33
click at [0, 0] on span "designated" at bounding box center [0, 0] width 0 height 0
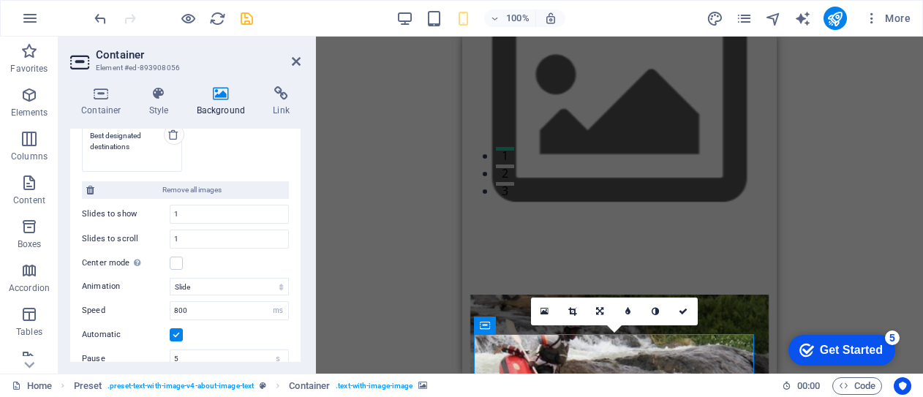
scroll to position [372, 0]
type textarea "Best designated destinations"
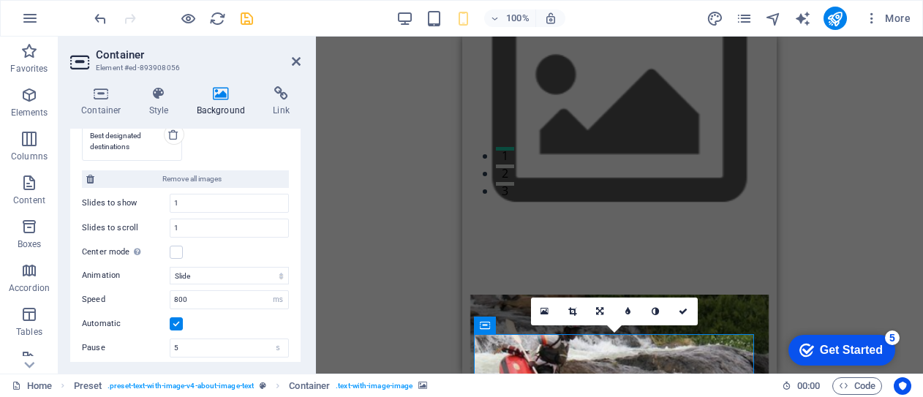
drag, startPoint x: 306, startPoint y: 302, endPoint x: 297, endPoint y: 324, distance: 23.6
click at [297, 324] on div "Container Style Background Link Size Height Default px rem % vh vw Min. height …" at bounding box center [186, 224] width 254 height 299
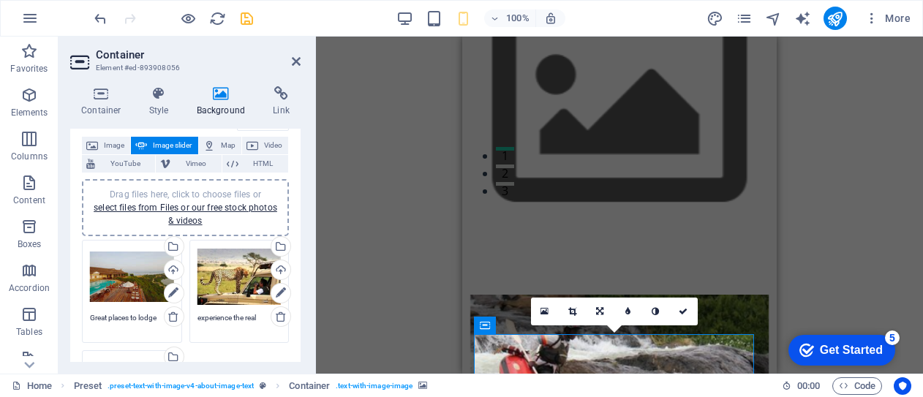
scroll to position [0, 0]
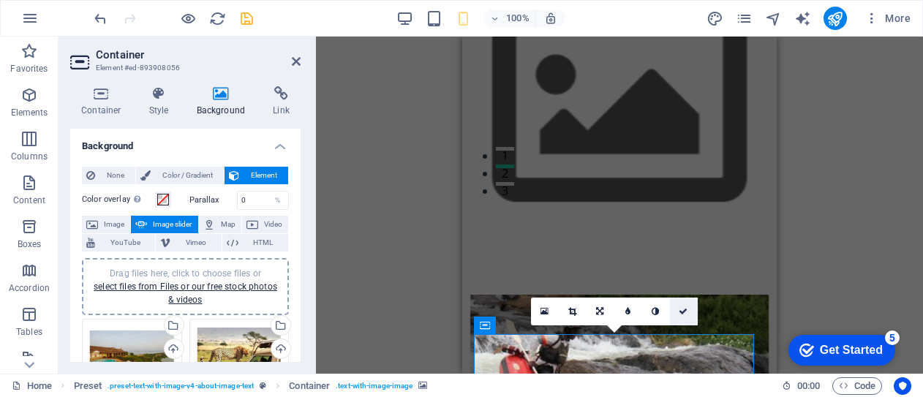
click at [687, 314] on icon at bounding box center [683, 311] width 9 height 9
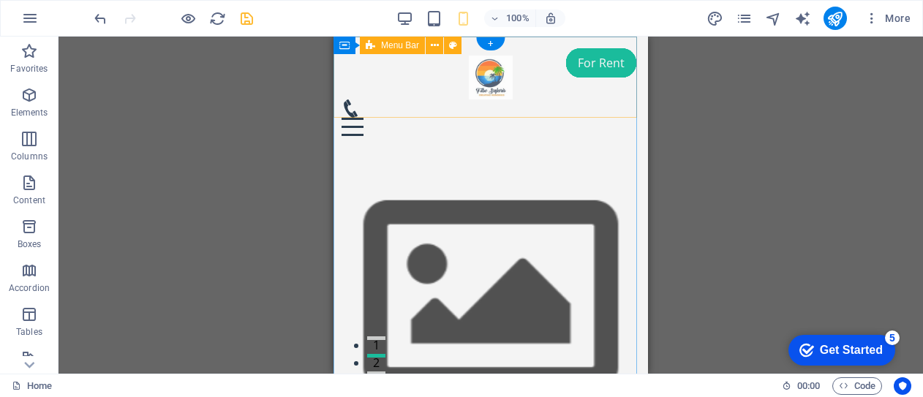
click at [477, 104] on div "Menu Home About Services Testimonials Contact" at bounding box center [491, 96] width 315 height 118
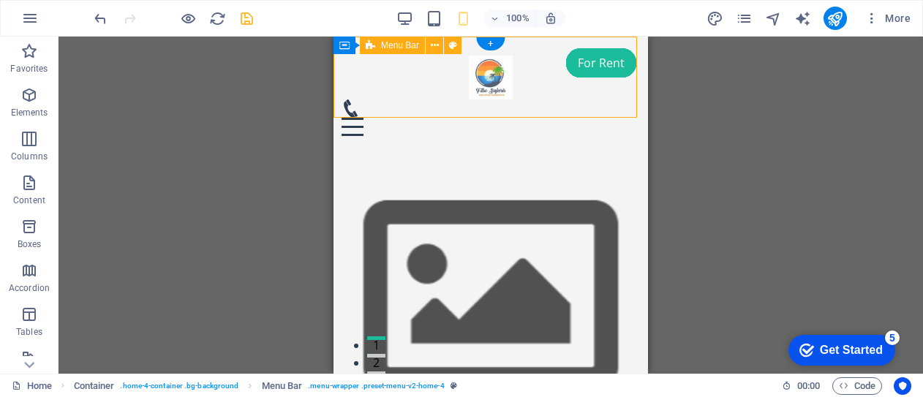
click at [477, 104] on div "Menu Home About Services Testimonials Contact" at bounding box center [491, 96] width 315 height 118
